Goal: Find specific page/section

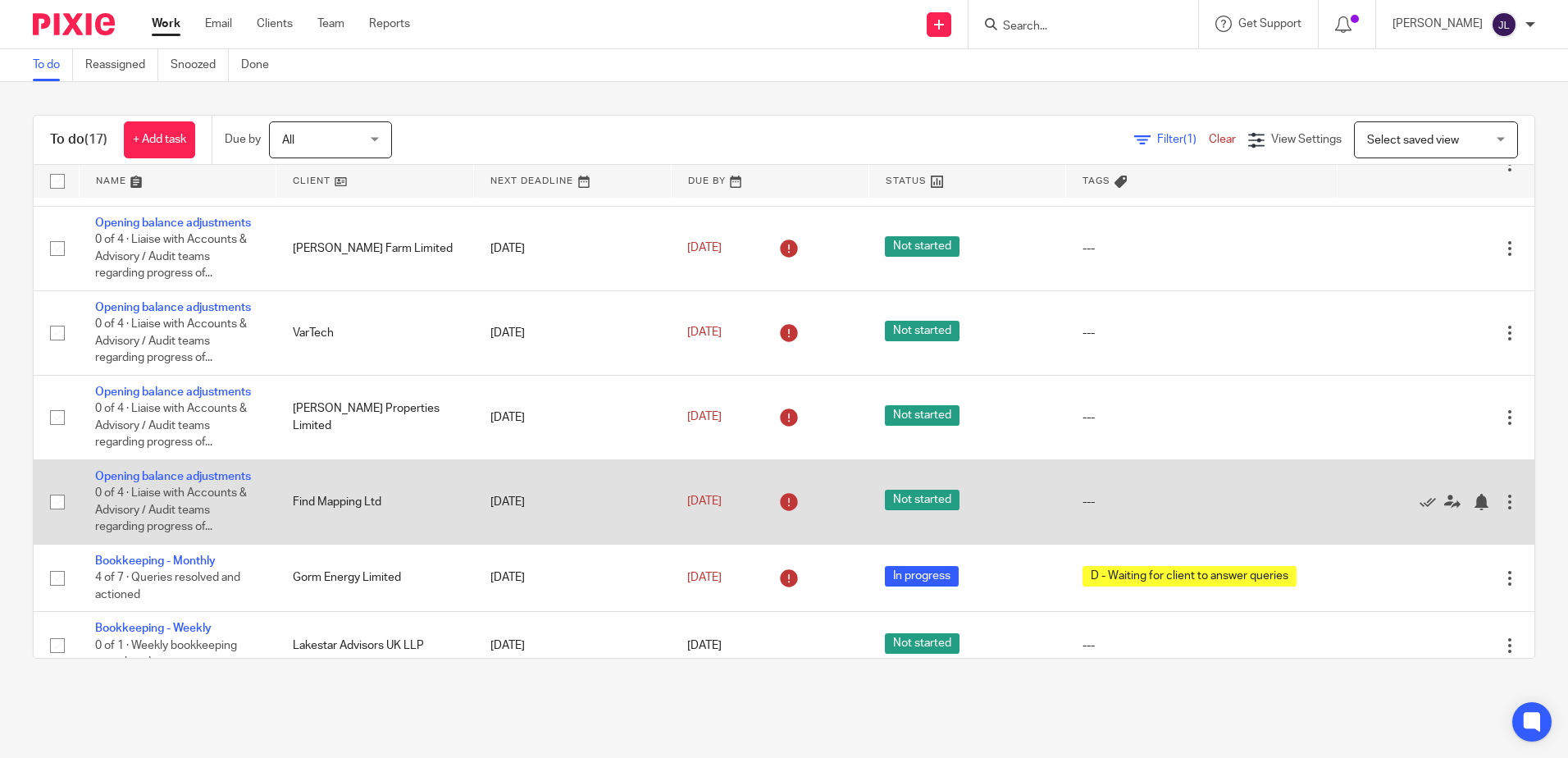
scroll to position [86, 0]
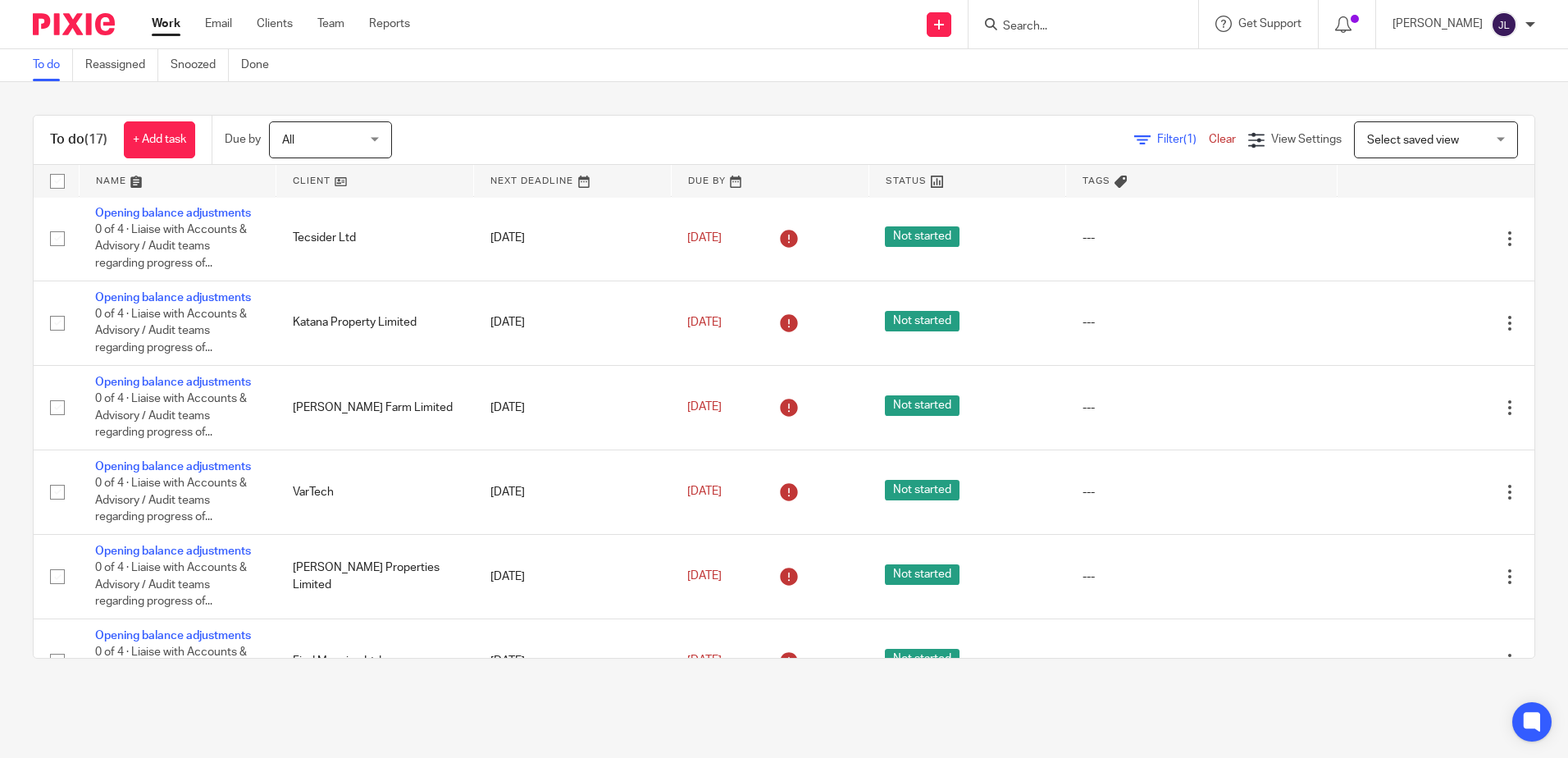
click at [1063, 41] on div at bounding box center [1084, 24] width 230 height 48
click at [1063, 29] on input "Search" at bounding box center [1075, 27] width 148 height 15
type input "potters"
